Goal: Information Seeking & Learning: Learn about a topic

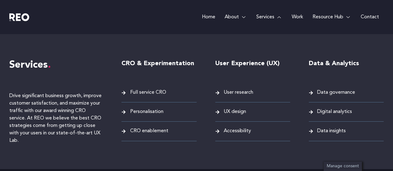
scroll to position [3405, 0]
click at [144, 91] on span "Full service CRO" at bounding box center [148, 93] width 38 height 8
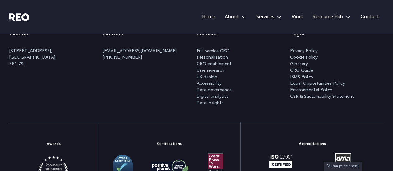
scroll to position [2137, 0]
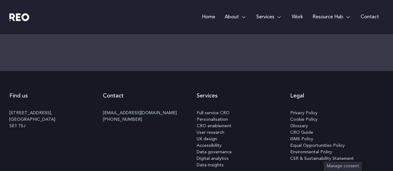
click at [301, 114] on span "Privacy Policy" at bounding box center [303, 113] width 27 height 7
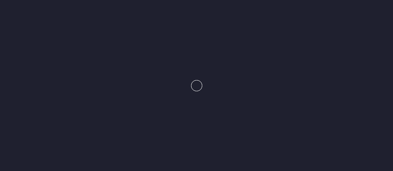
scroll to position [2158, 0]
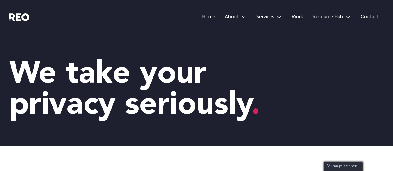
scroll to position [124, 0]
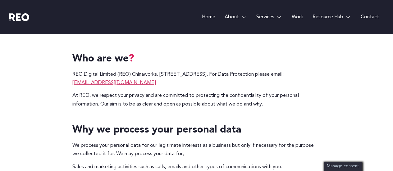
click at [76, 73] on e-page-transition at bounding box center [196, 85] width 393 height 171
drag, startPoint x: 73, startPoint y: 74, endPoint x: 103, endPoint y: 79, distance: 31.1
click at [103, 79] on e-page-transition at bounding box center [196, 85] width 393 height 171
drag, startPoint x: 115, startPoint y: 74, endPoint x: 72, endPoint y: 73, distance: 43.2
click at [72, 73] on p "REO Digital Limited (REO) Chinaworks, 100 Black Prince Road, London, United Kin…" at bounding box center [196, 79] width 249 height 17
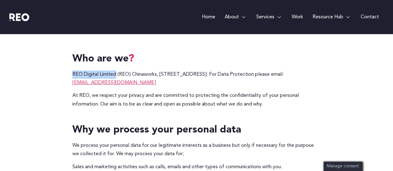
copy p "REO Digital Limited"
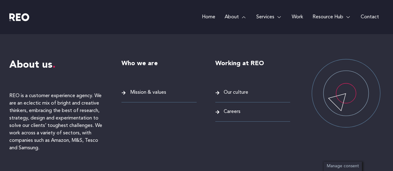
click at [234, 16] on link "About" at bounding box center [236, 17] width 32 height 34
click at [231, 20] on link "About" at bounding box center [236, 17] width 32 height 34
click at [153, 94] on span "Mission & values" at bounding box center [148, 93] width 38 height 8
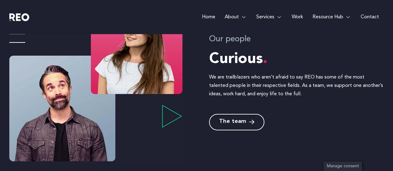
scroll to position [807, 0]
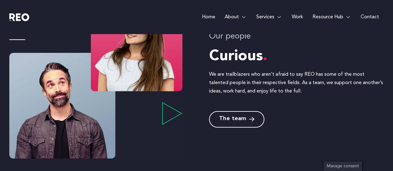
click at [221, 121] on span "The team" at bounding box center [232, 120] width 27 height 6
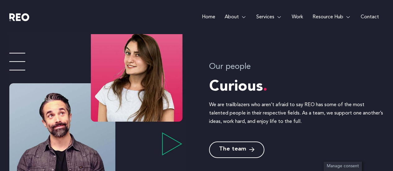
scroll to position [808, 0]
click at [237, 151] on span "The team" at bounding box center [232, 150] width 27 height 6
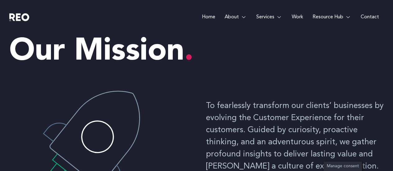
scroll to position [0, 0]
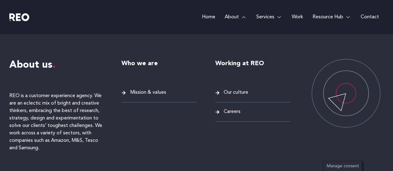
click at [238, 91] on span "Our culture" at bounding box center [235, 93] width 26 height 8
click at [231, 112] on span "Careers" at bounding box center [231, 112] width 18 height 8
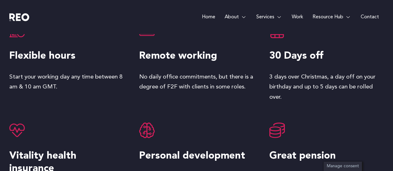
scroll to position [932, 0]
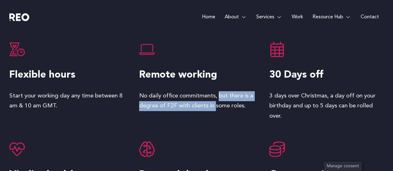
drag, startPoint x: 199, startPoint y: 97, endPoint x: 201, endPoint y: 106, distance: 9.2
click at [201, 106] on p "No daily office commitments, but there is a degree of F2F with clients in some …" at bounding box center [196, 101] width 114 height 20
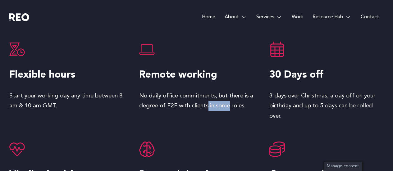
click at [201, 106] on p "No daily office commitments, but there is a degree of F2F with clients in some …" at bounding box center [196, 101] width 114 height 20
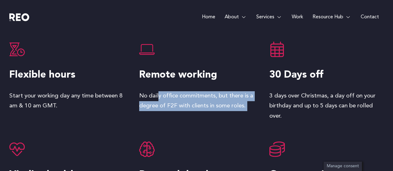
click at [201, 106] on p "No daily office commitments, but there is a degree of F2F with clients in some …" at bounding box center [196, 101] width 114 height 20
click at [198, 115] on div "Remote working No daily office commitments, but there is a degree of F2F with c…" at bounding box center [196, 82] width 114 height 80
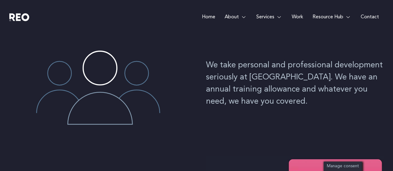
scroll to position [0, 0]
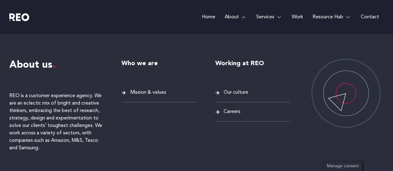
click at [151, 93] on span "Mission & values" at bounding box center [148, 93] width 38 height 8
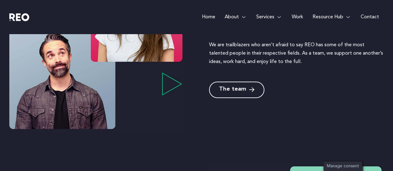
click at [226, 91] on span "The team" at bounding box center [232, 90] width 27 height 6
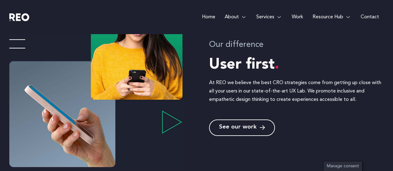
scroll to position [466, 0]
